Goal: Transaction & Acquisition: Download file/media

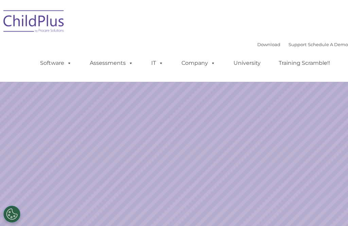
select select "MEDIUM"
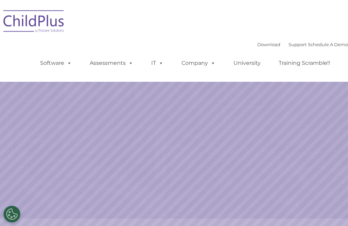
click at [257, 43] on link "Download" at bounding box center [268, 44] width 23 height 5
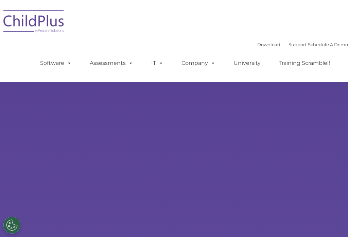
select select "MEDIUM"
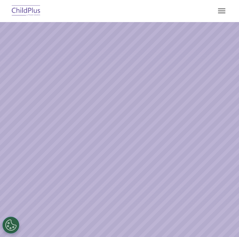
select select "MEDIUM"
click at [72, 214] on img at bounding box center [119, 179] width 239 height 315
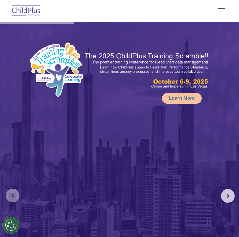
click at [12, 199] on rs-arrow at bounding box center [13, 196] width 14 height 14
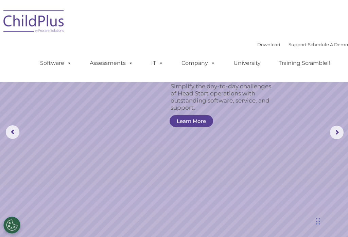
click at [239, 47] on link "Download" at bounding box center [268, 44] width 23 height 5
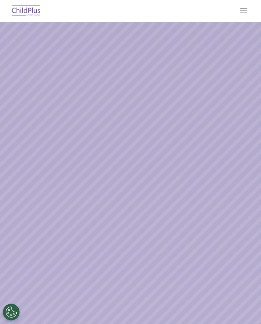
select select "MEDIUM"
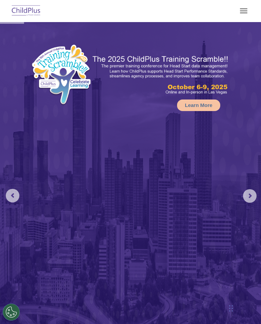
click at [249, 9] on button "button" at bounding box center [243, 10] width 14 height 11
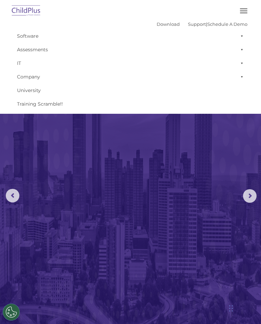
click at [157, 22] on link "Download" at bounding box center [168, 23] width 23 height 5
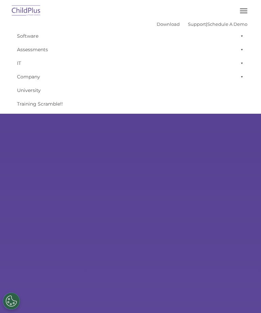
select select "MEDIUM"
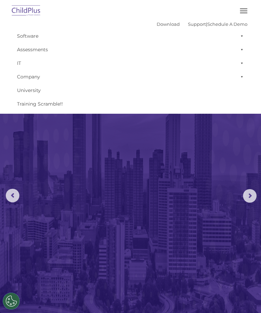
click at [158, 23] on link "Download" at bounding box center [168, 23] width 23 height 5
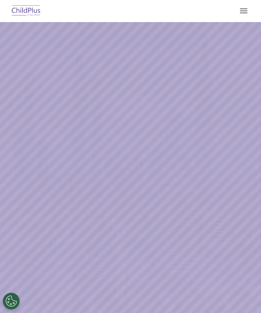
click at [245, 13] on span "button" at bounding box center [243, 13] width 7 height 1
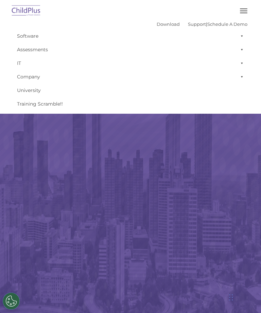
select select "MEDIUM"
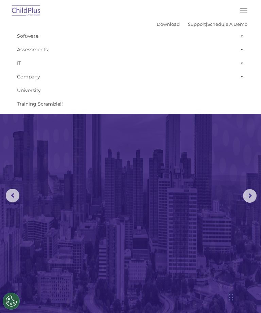
click at [161, 21] on link "Download" at bounding box center [168, 23] width 23 height 5
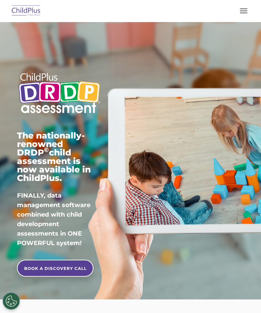
click at [247, 12] on button "button" at bounding box center [243, 10] width 14 height 11
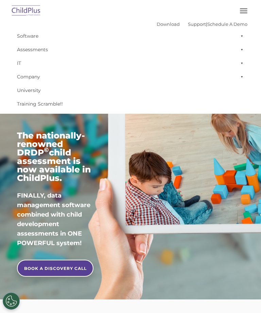
click at [163, 25] on link "Download" at bounding box center [168, 23] width 23 height 5
